Goal: Information Seeking & Learning: Find specific fact

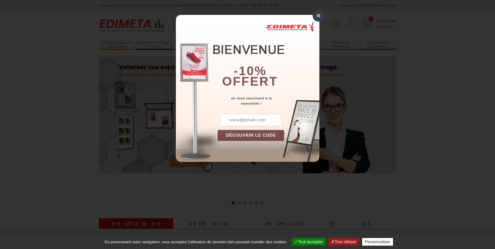
click at [318, 18] on div "×" at bounding box center [319, 16] width 12 height 12
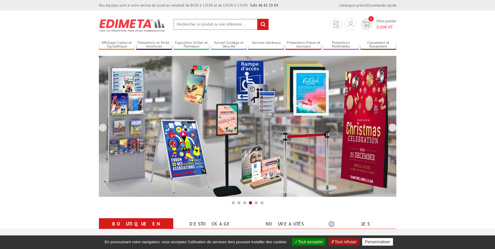
click at [191, 26] on input "text" at bounding box center [221, 24] width 96 height 11
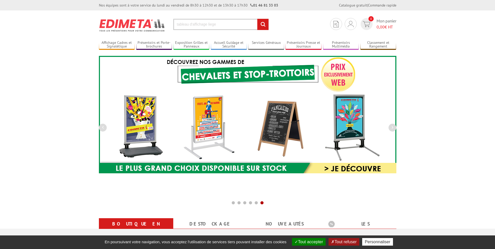
type input "tableau d'affichage liege"
click at [264, 21] on input "rechercher" at bounding box center [262, 24] width 11 height 11
